Goal: Find specific page/section: Find specific page/section

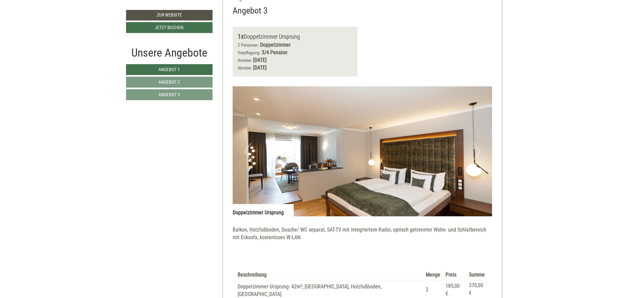
scroll to position [1426, 0]
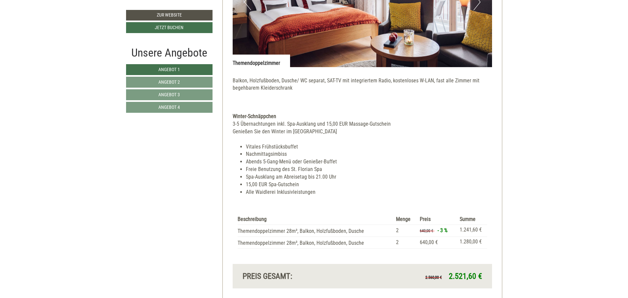
scroll to position [792, 0]
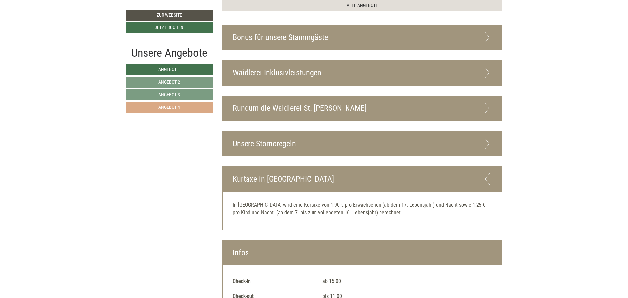
click at [211, 109] on link "Angebot 4" at bounding box center [169, 107] width 87 height 11
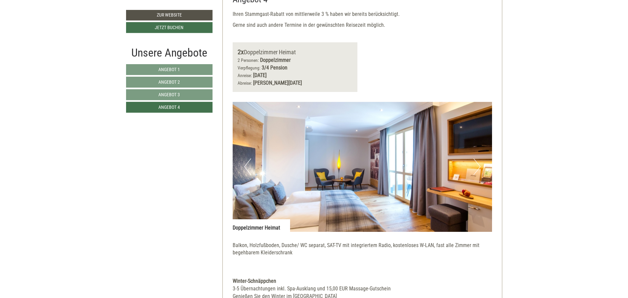
scroll to position [560, 0]
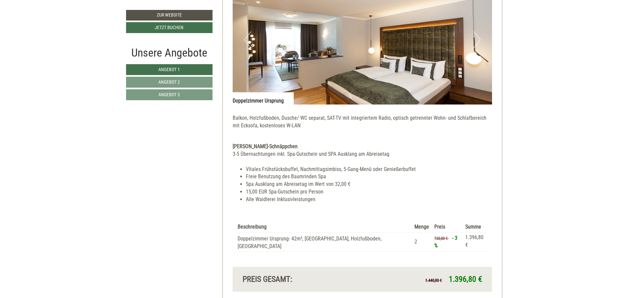
scroll to position [1347, 0]
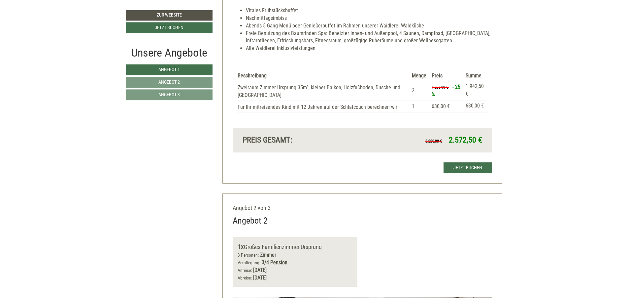
scroll to position [872, 0]
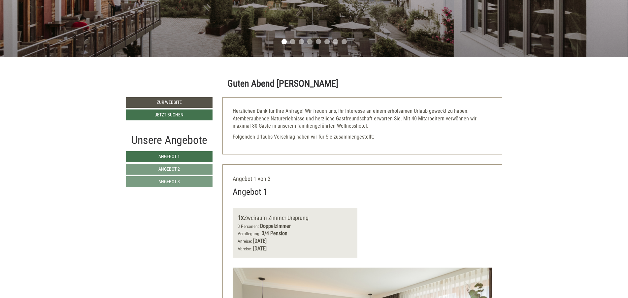
scroll to position [79, 0]
